Goal: Task Accomplishment & Management: Use online tool/utility

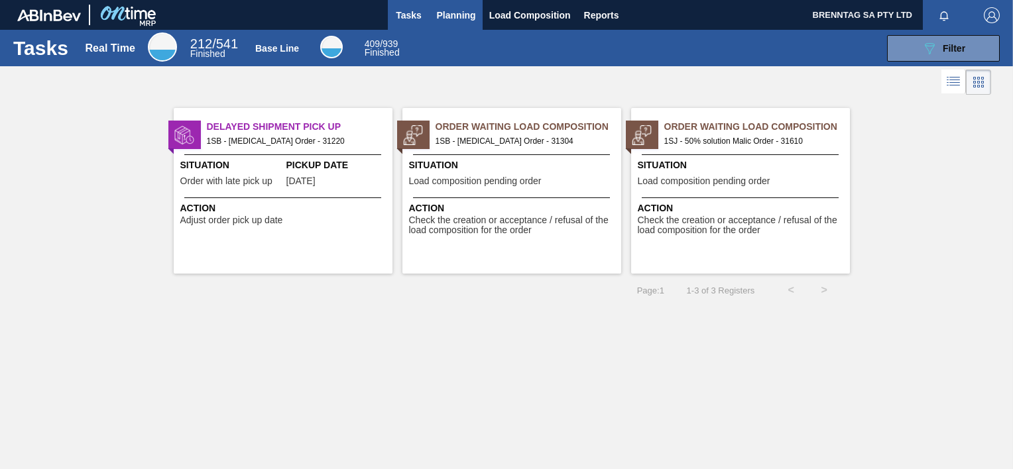
click at [475, 15] on span "Planning" at bounding box center [456, 15] width 39 height 16
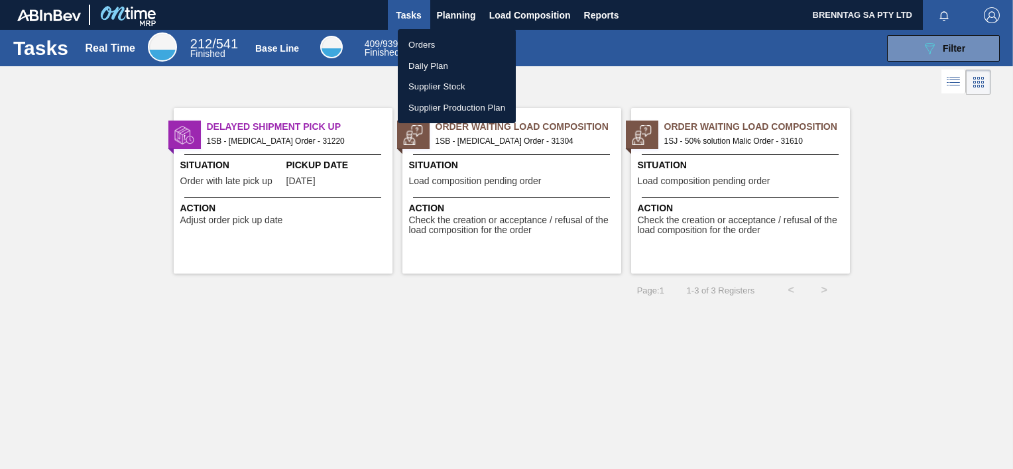
click at [431, 46] on li "Orders" at bounding box center [457, 44] width 118 height 21
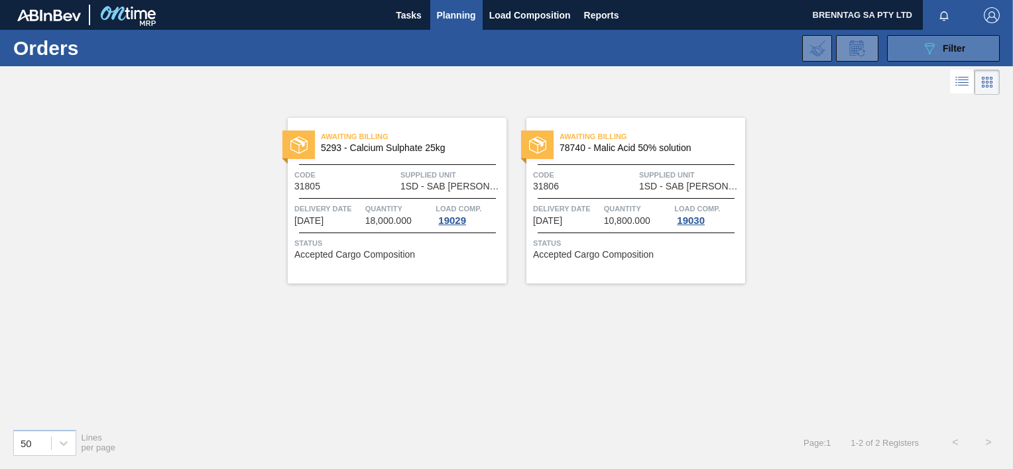
click at [912, 52] on button "089F7B8B-B2A5-4AFE-B5C0-19BA573D28AC Filter" at bounding box center [943, 48] width 113 height 27
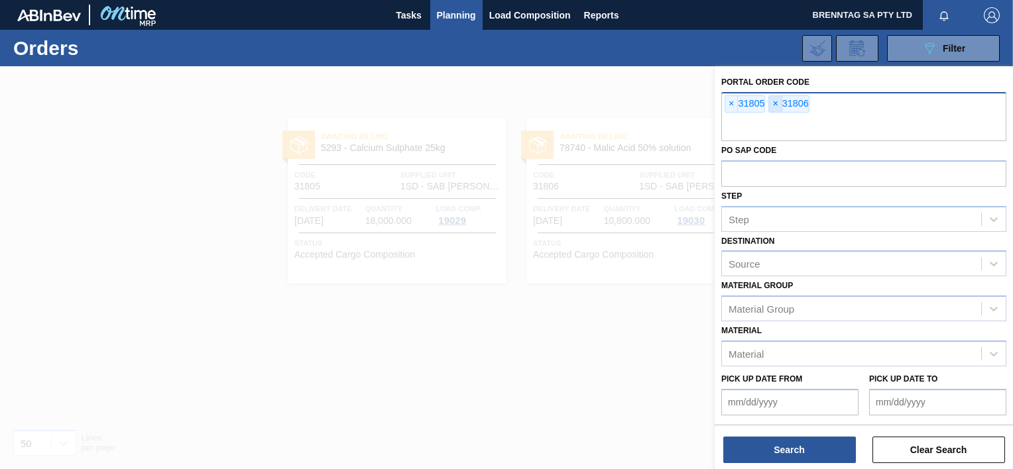
click at [776, 103] on span "×" at bounding box center [775, 104] width 13 height 16
click at [730, 103] on span "×" at bounding box center [731, 104] width 13 height 16
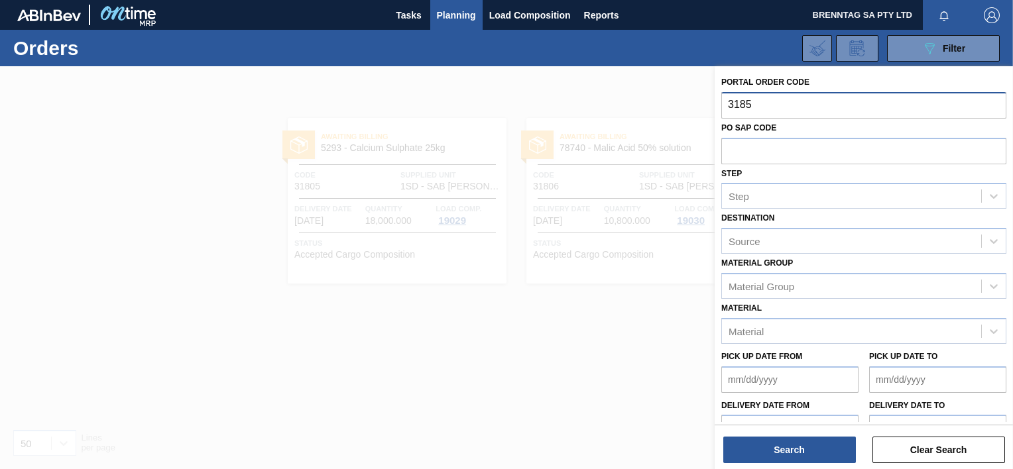
type input "31854"
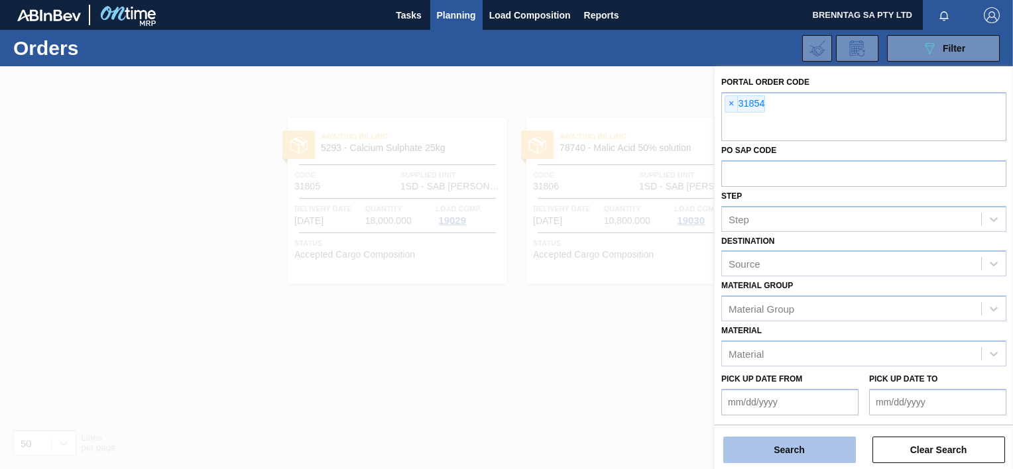
click at [801, 448] on button "Search" at bounding box center [789, 450] width 133 height 27
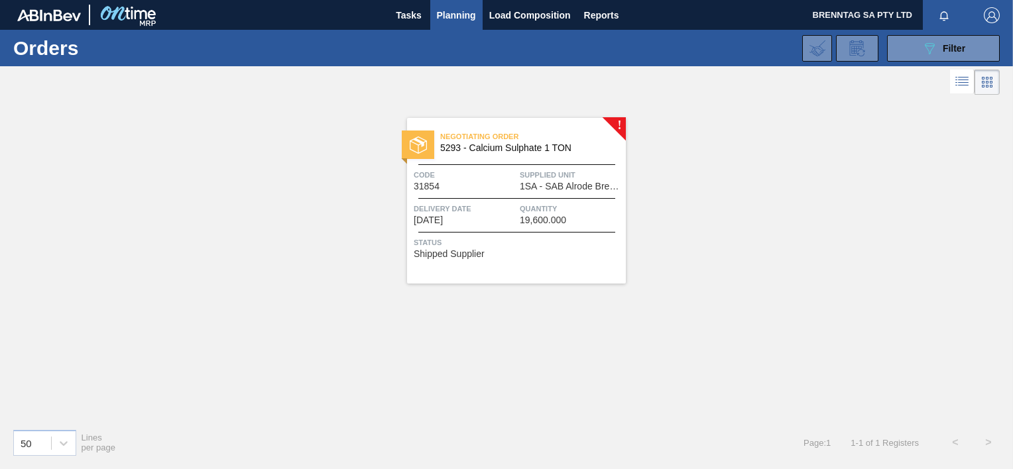
click at [535, 208] on span "Quantity" at bounding box center [571, 208] width 103 height 13
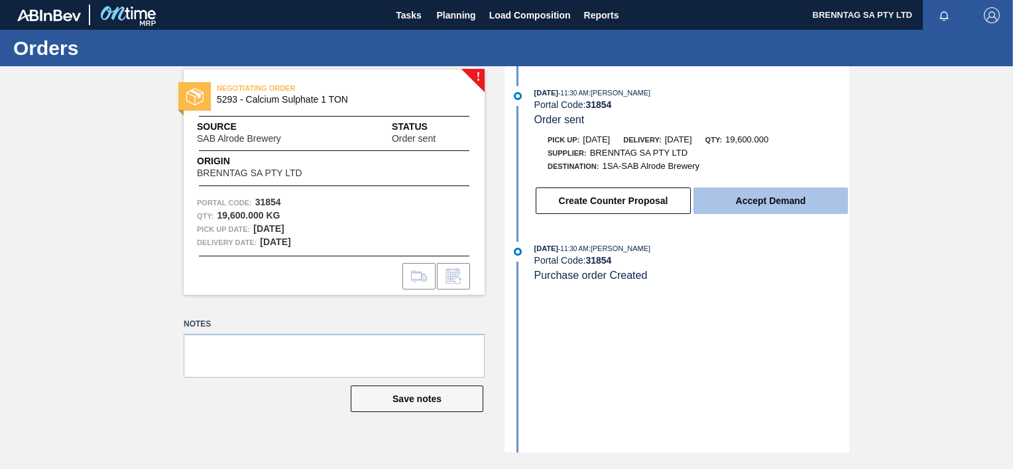
click at [798, 205] on button "Accept Demand" at bounding box center [770, 201] width 154 height 27
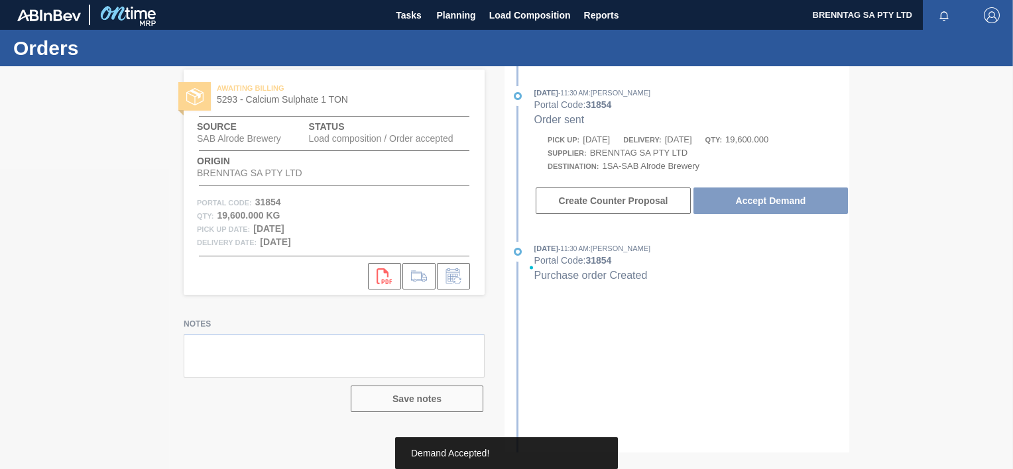
click at [379, 276] on div at bounding box center [506, 267] width 1013 height 403
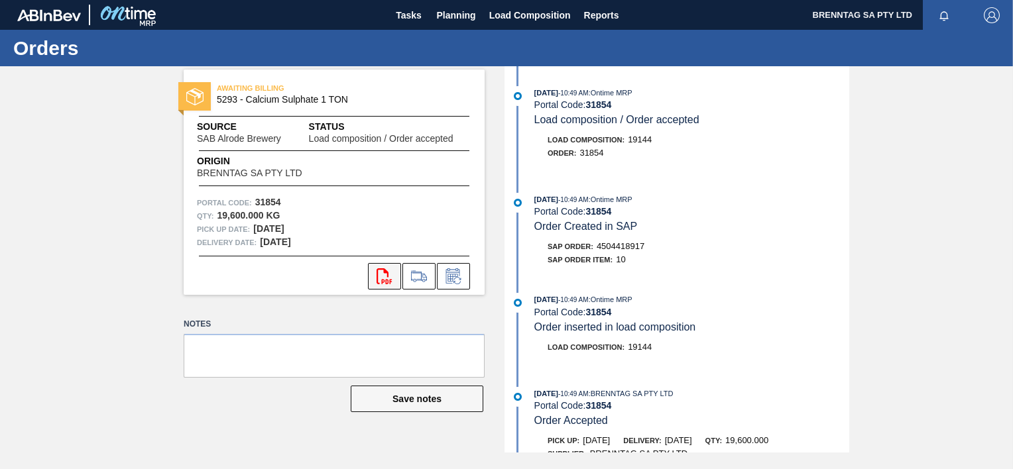
click at [379, 276] on icon "svg{fill:#ff0000}" at bounding box center [384, 276] width 16 height 16
